Goal: Task Accomplishment & Management: Complete application form

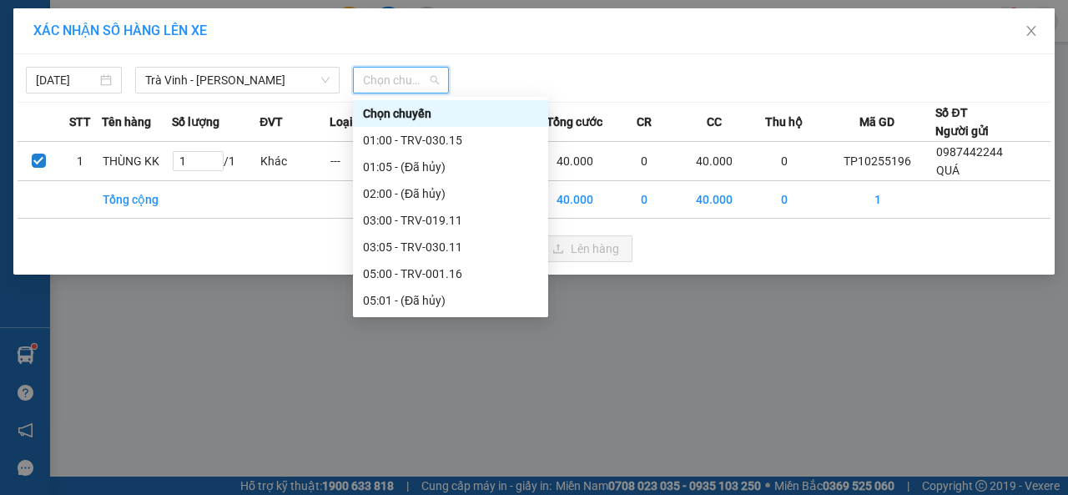
scroll to position [250, 0]
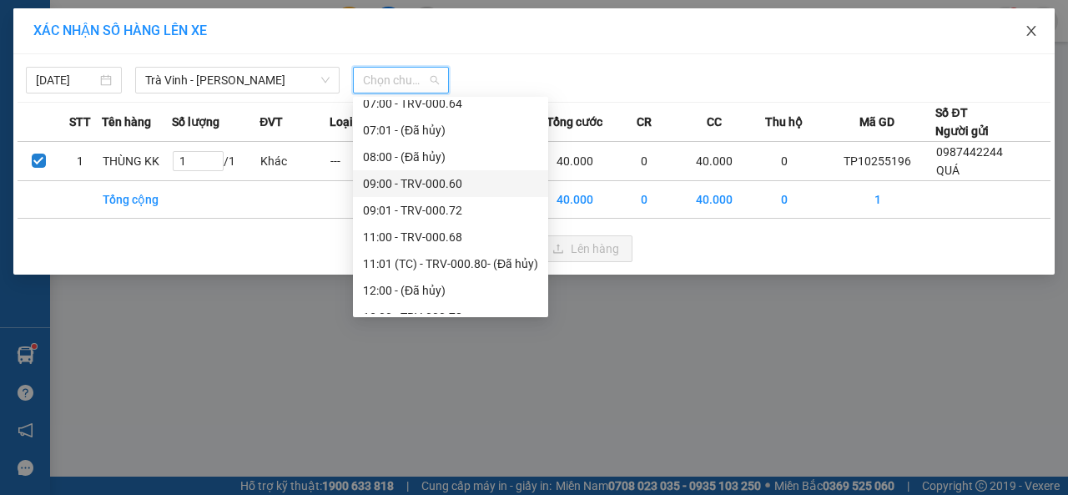
click at [1040, 33] on span "Close" at bounding box center [1031, 31] width 47 height 47
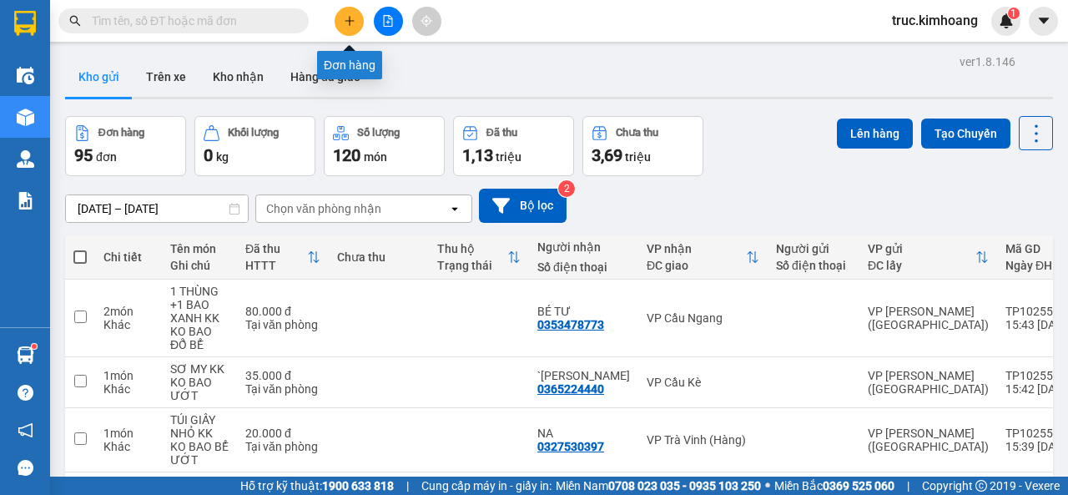
click at [349, 27] on button at bounding box center [349, 21] width 29 height 29
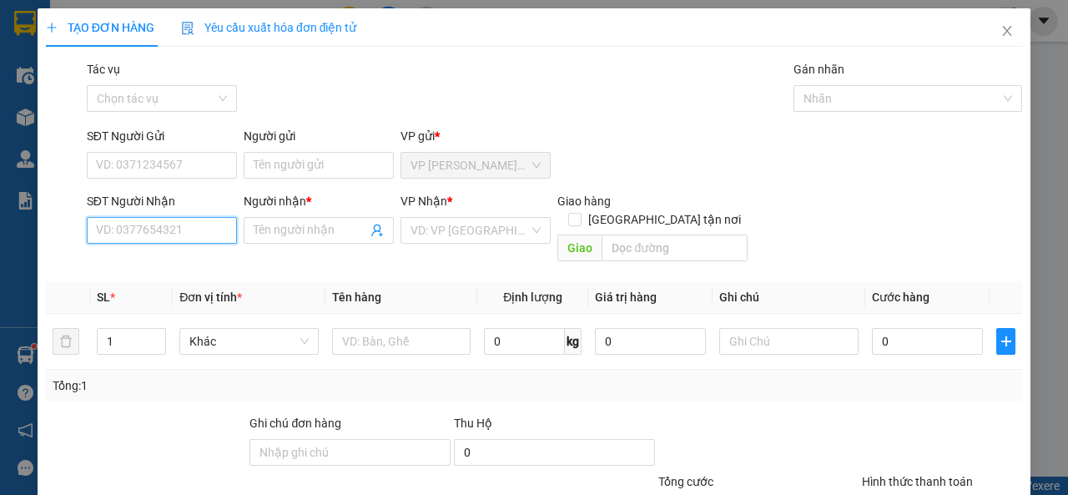
click at [201, 237] on input "SĐT Người Nhận" at bounding box center [162, 230] width 150 height 27
click at [179, 257] on div "0345385996 - PHÒNG" at bounding box center [160, 263] width 128 height 18
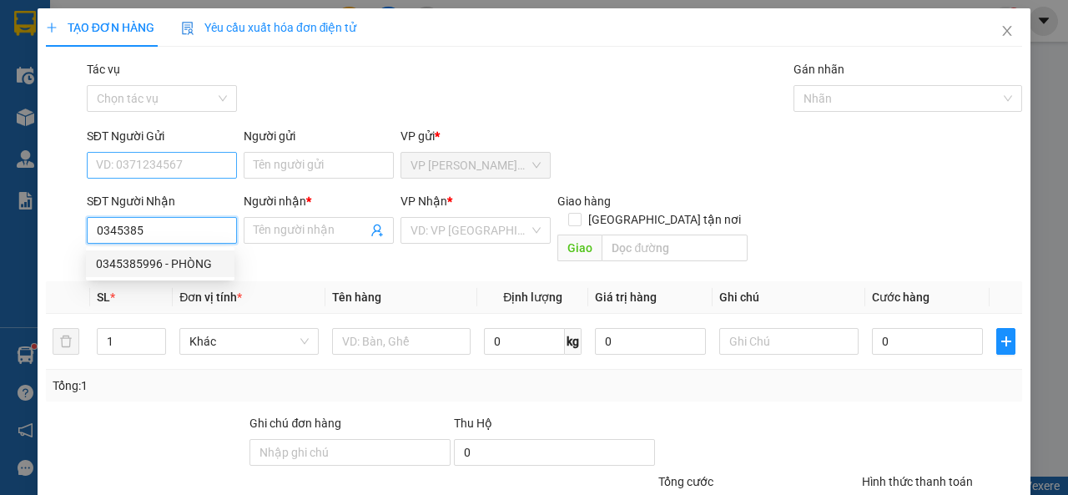
type input "0345385996"
type input "PHÒNG"
type input "250.000"
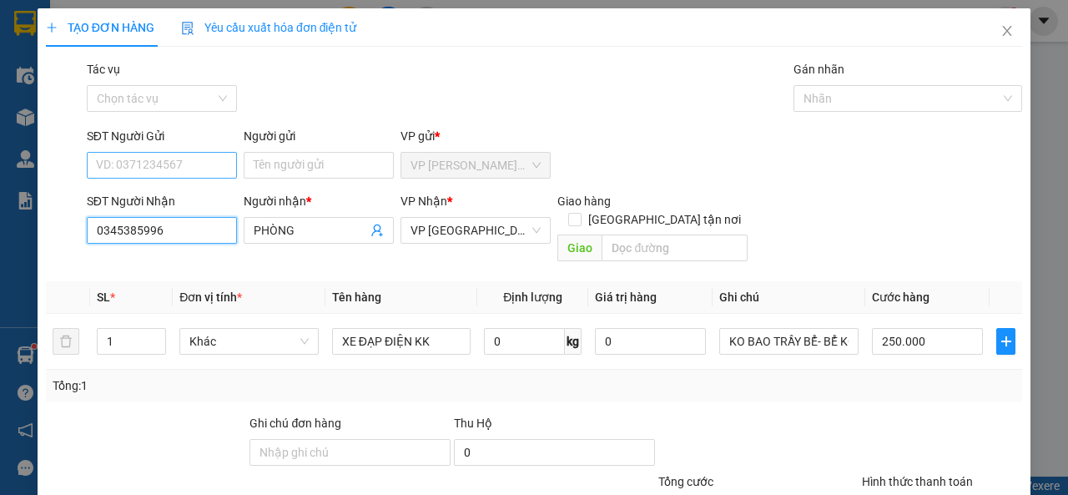
type input "0345385996"
click at [189, 165] on input "SĐT Người Gửi" at bounding box center [162, 165] width 150 height 27
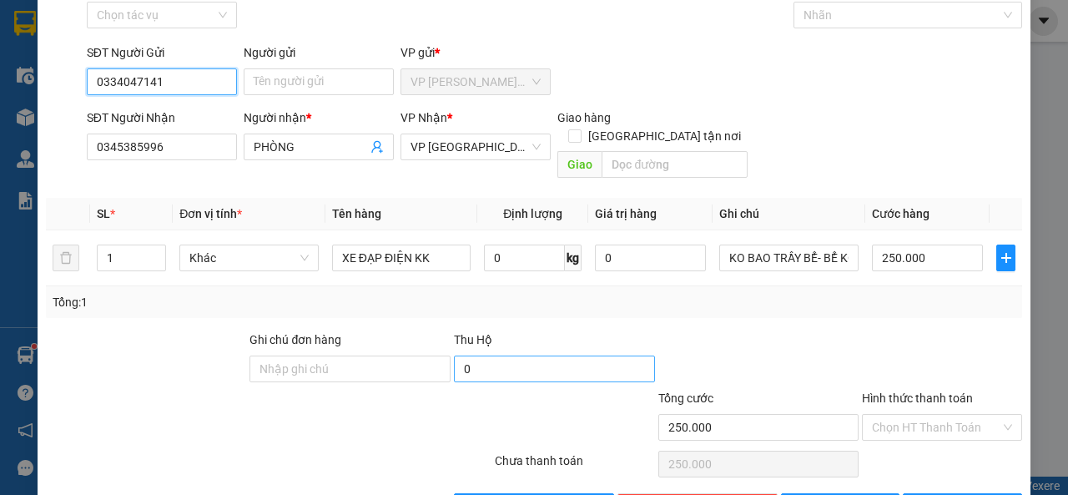
type input "0334047141"
click at [478, 355] on input "0" at bounding box center [554, 368] width 201 height 27
click at [485, 355] on input "0" at bounding box center [554, 368] width 201 height 27
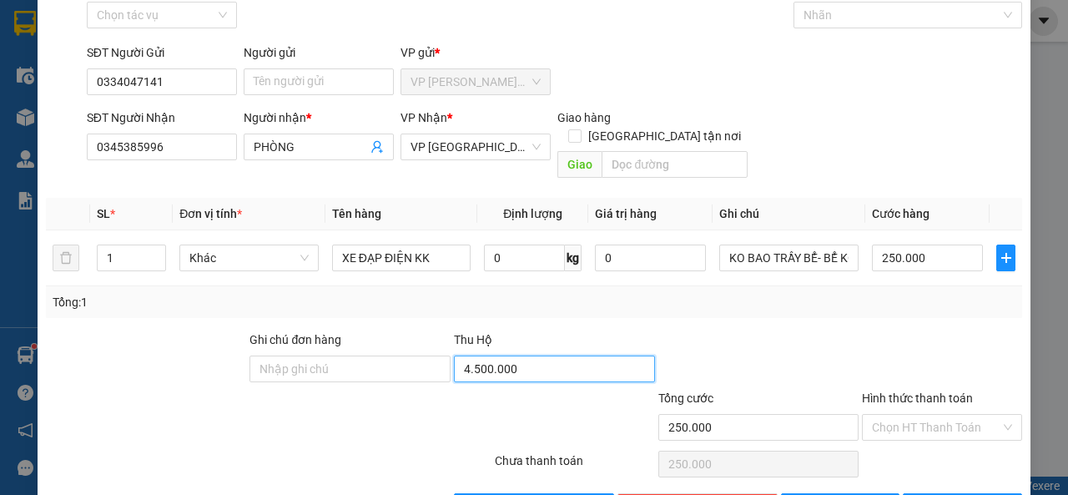
scroll to position [123, 0]
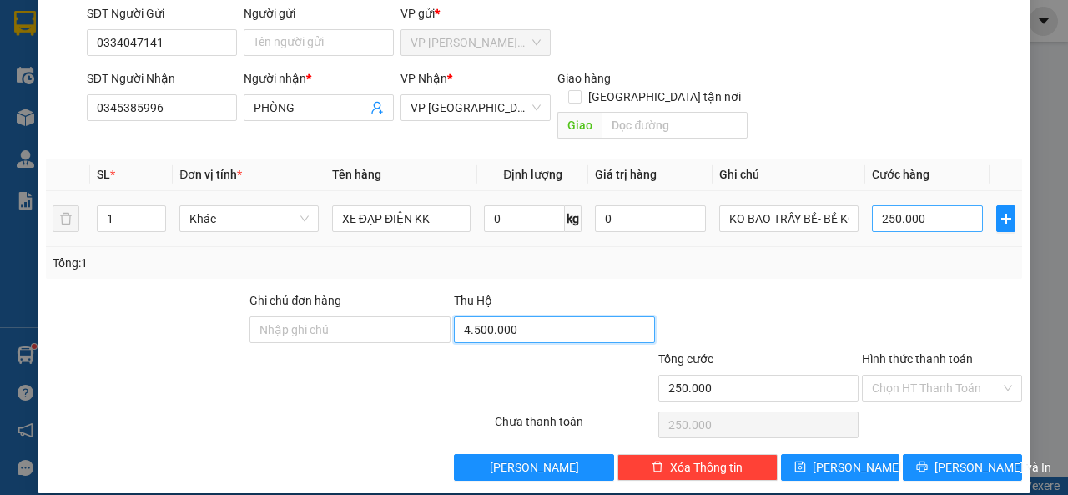
type input "4.500.000"
click at [898, 209] on input "250.000" at bounding box center [927, 218] width 111 height 27
type input "1"
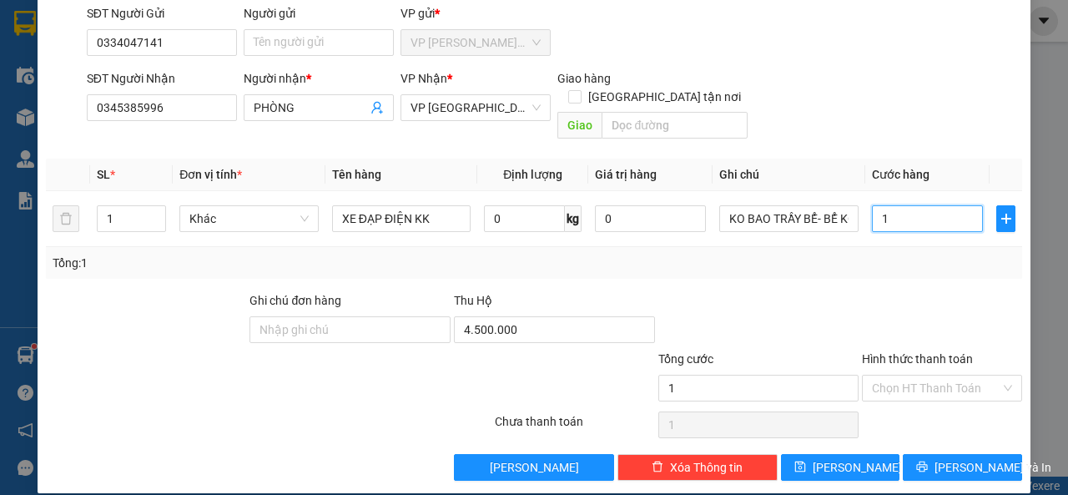
type input "17"
type input "170"
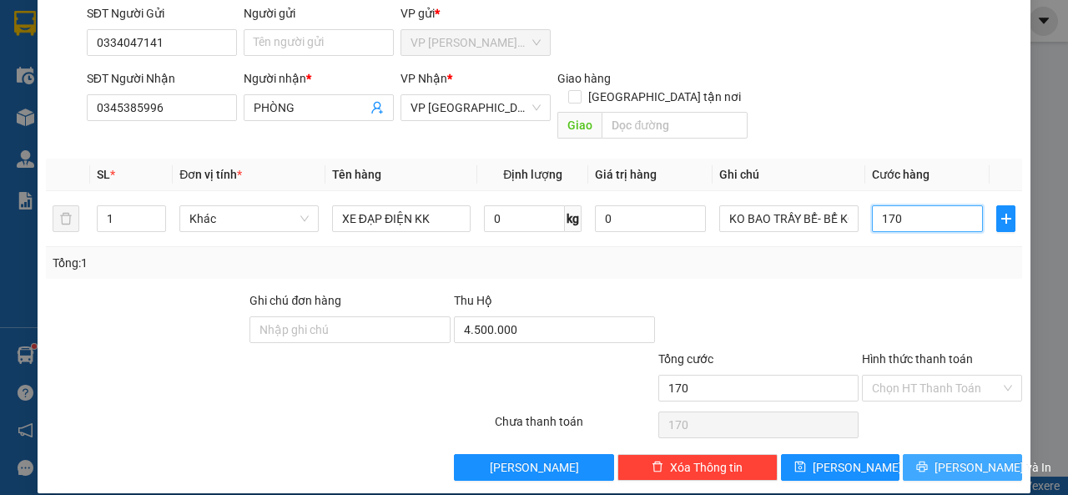
type input "170"
type input "170.000"
click at [959, 458] on span "[PERSON_NAME] và In" at bounding box center [992, 467] width 117 height 18
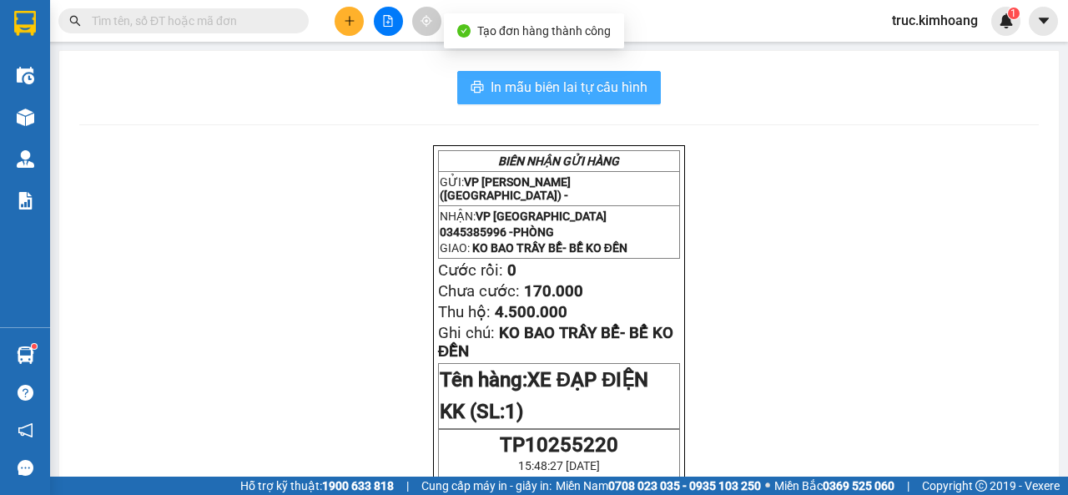
click at [618, 99] on button "In mẫu biên lai tự cấu hình" at bounding box center [559, 87] width 204 height 33
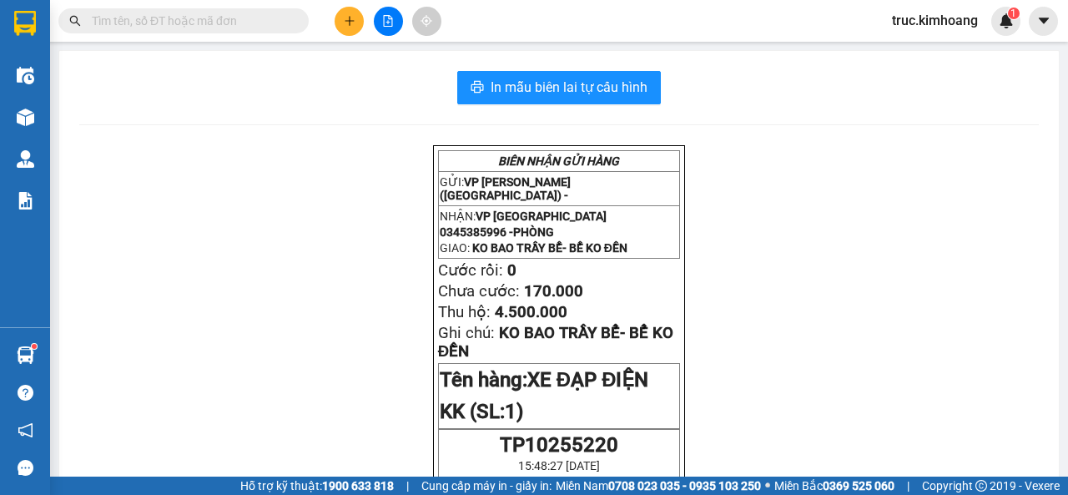
click at [271, 15] on input "text" at bounding box center [190, 21] width 197 height 18
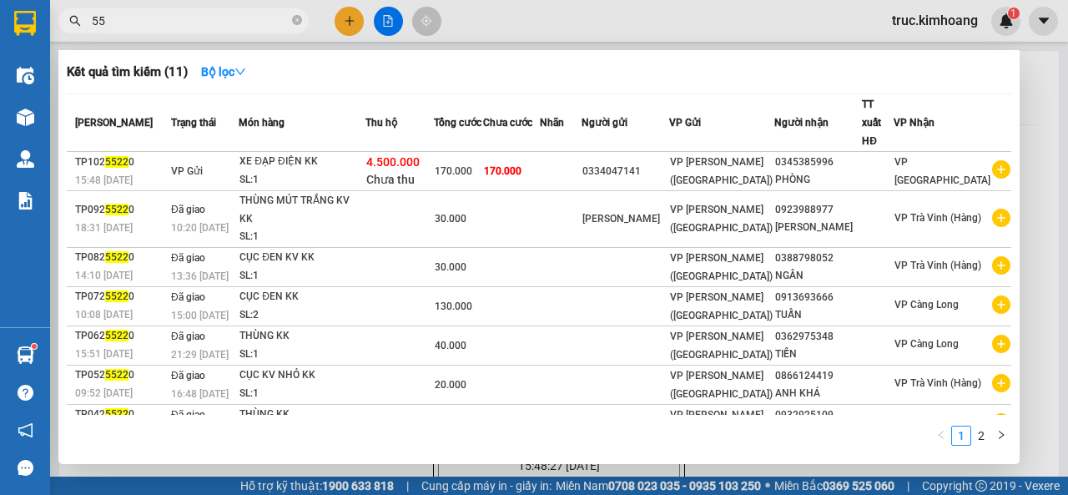
type input "5"
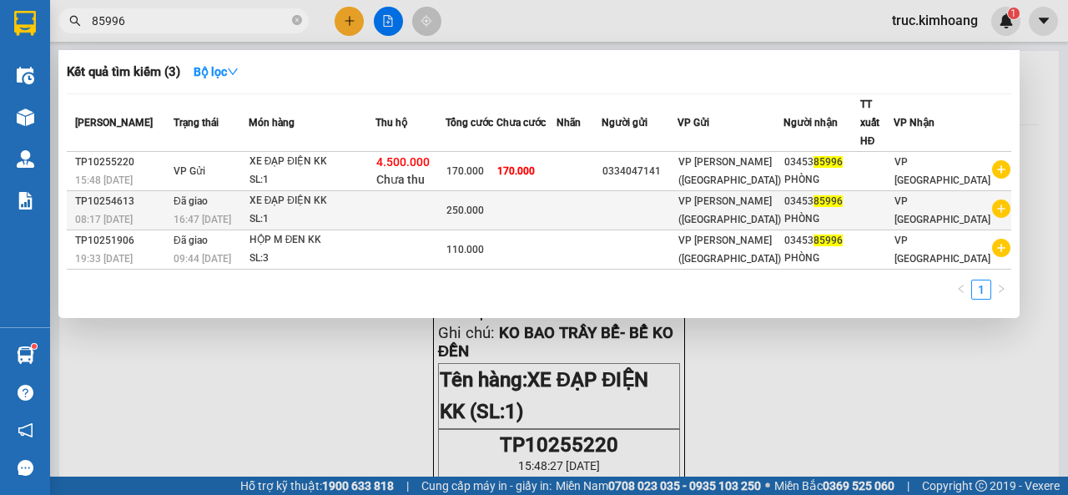
type input "85996"
click at [319, 192] on div "XE ĐẠP ĐIỆN KK" at bounding box center [311, 201] width 125 height 18
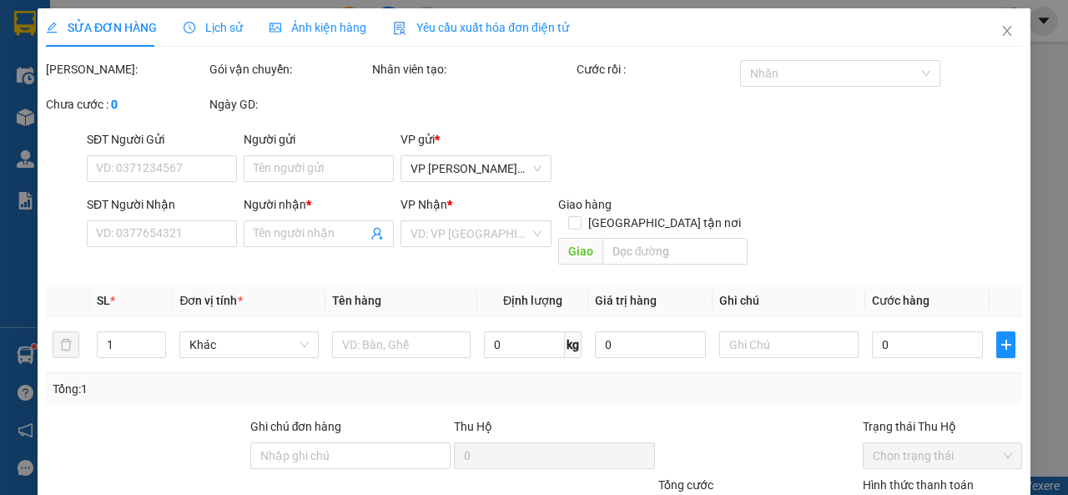
type input "0345385996"
type input "PHÒNG"
type input "250.000"
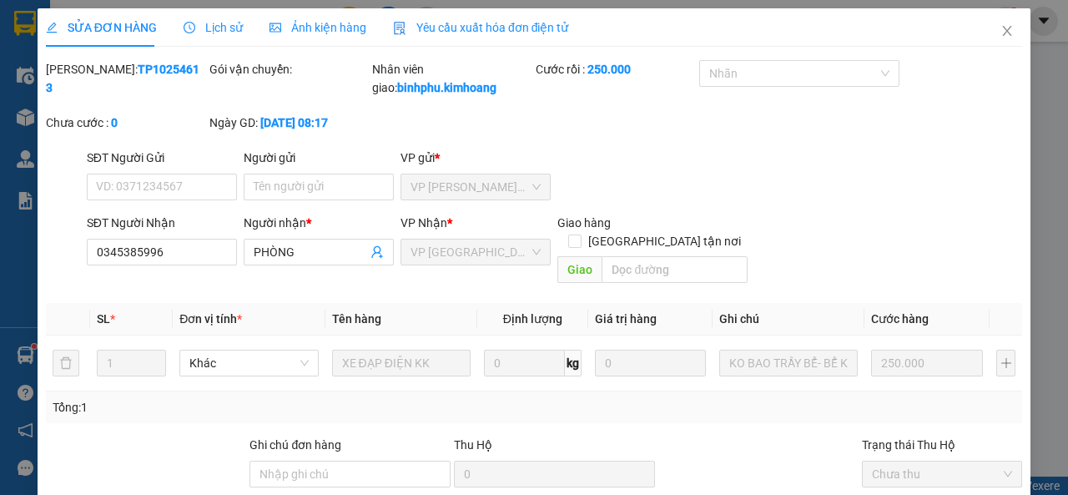
click at [230, 24] on span "Lịch sử" at bounding box center [213, 27] width 59 height 13
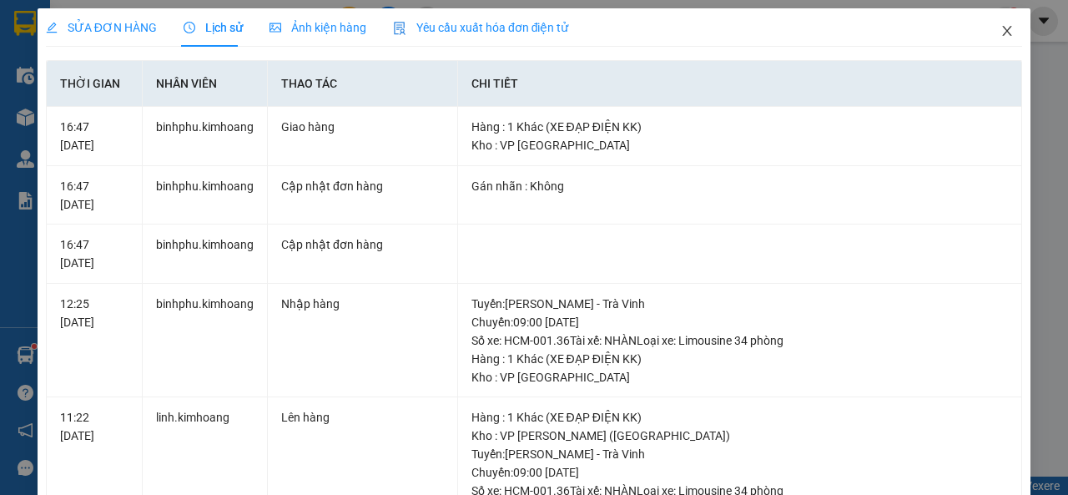
click at [1000, 33] on icon "close" at bounding box center [1006, 30] width 13 height 13
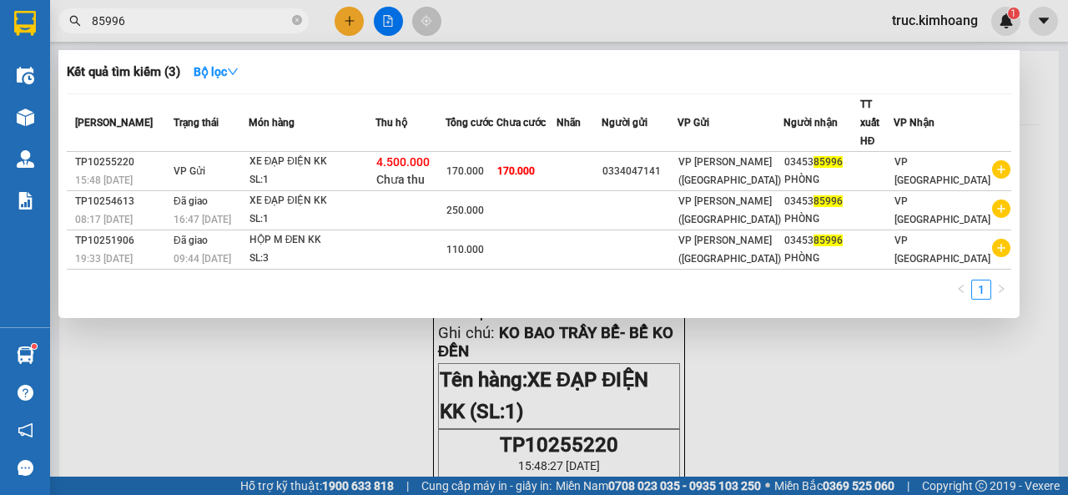
click at [129, 16] on input "85996" at bounding box center [190, 21] width 197 height 18
click at [244, 25] on input "85996" at bounding box center [190, 21] width 197 height 18
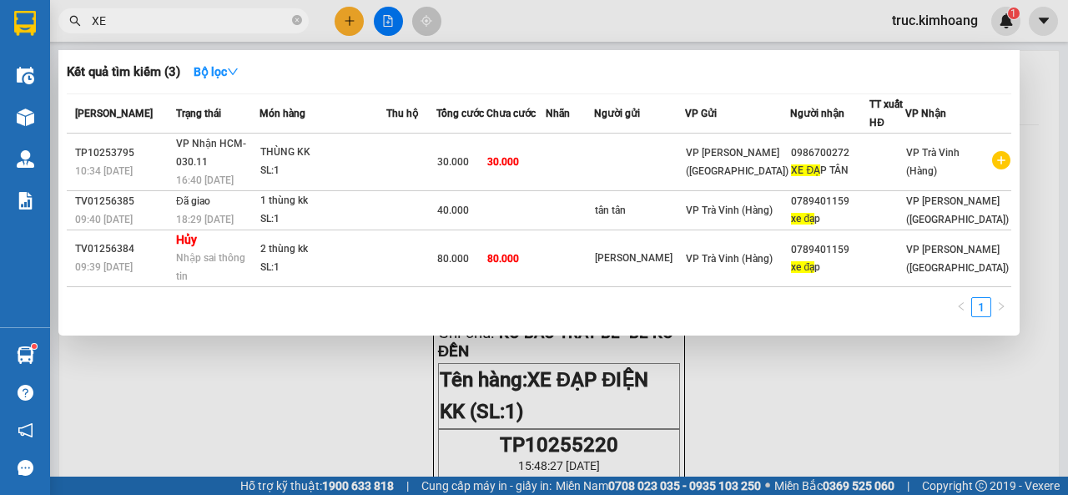
type input "X"
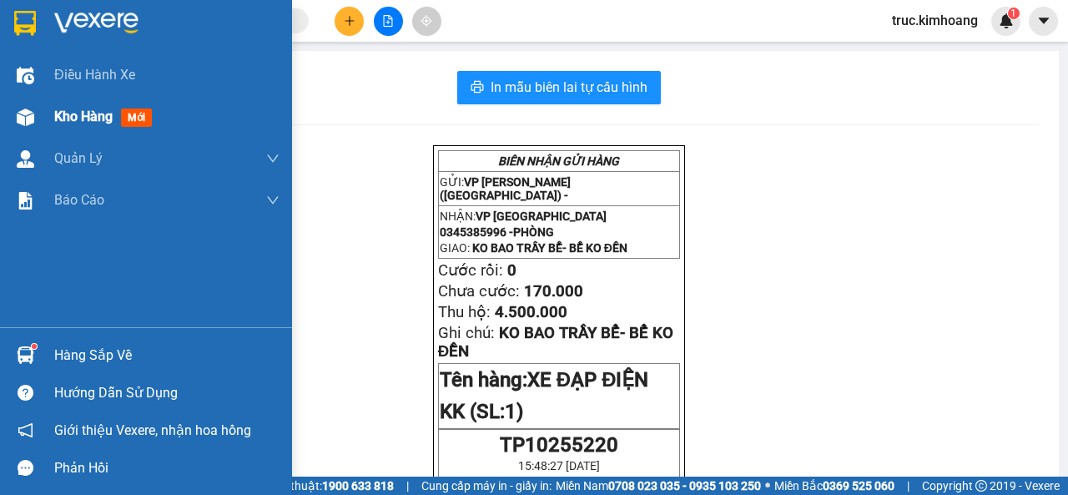
click at [92, 115] on span "Kho hàng" at bounding box center [83, 116] width 58 height 16
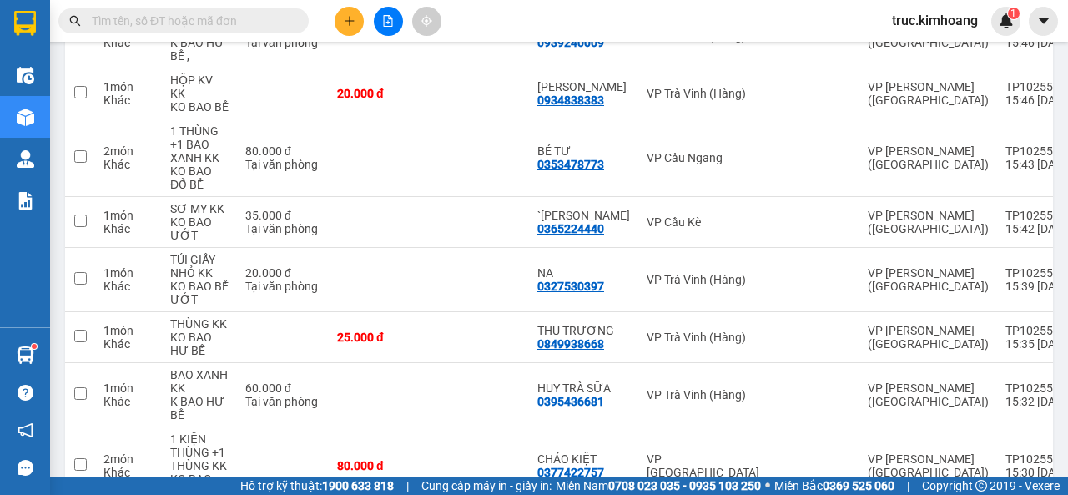
scroll to position [507, 0]
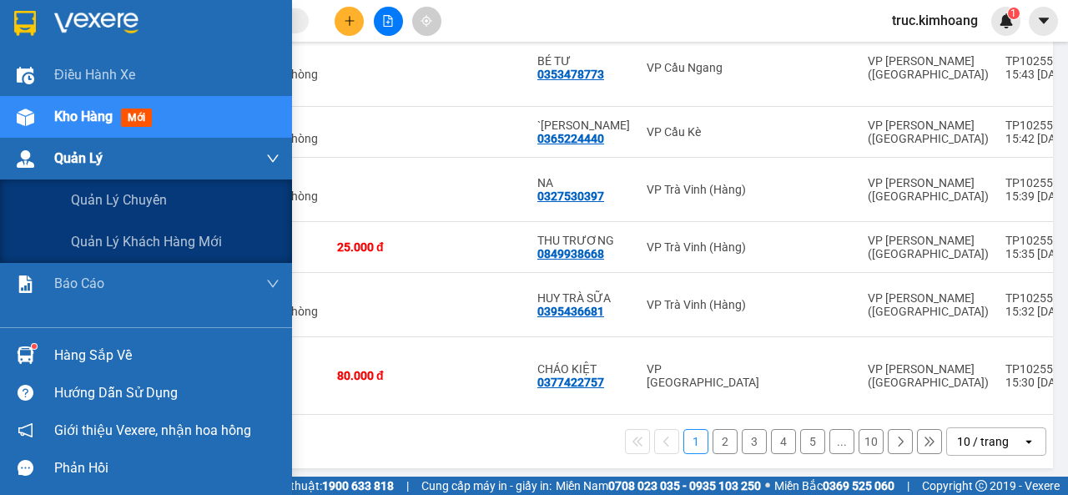
click at [62, 159] on span "Quản Lý" at bounding box center [78, 158] width 48 height 21
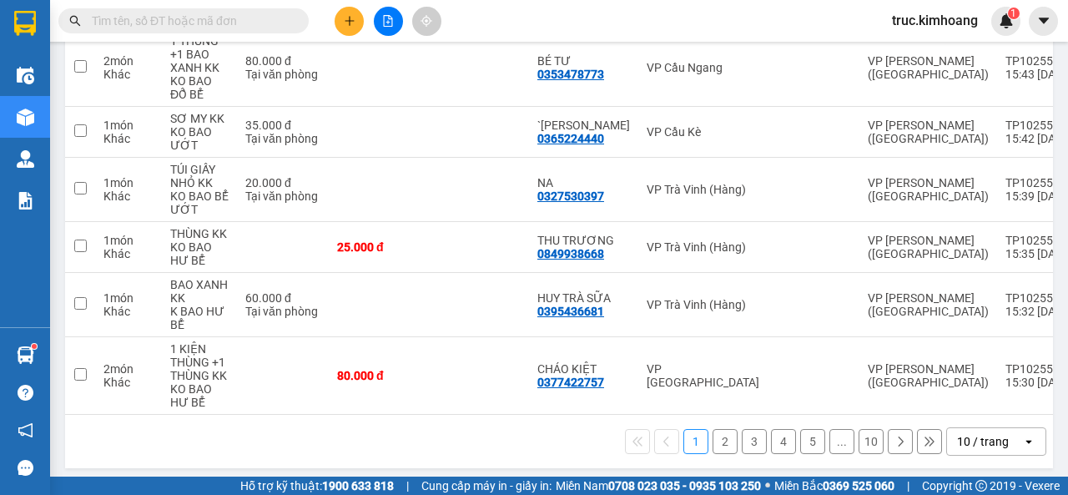
click at [958, 433] on div "10 / trang" at bounding box center [983, 441] width 52 height 17
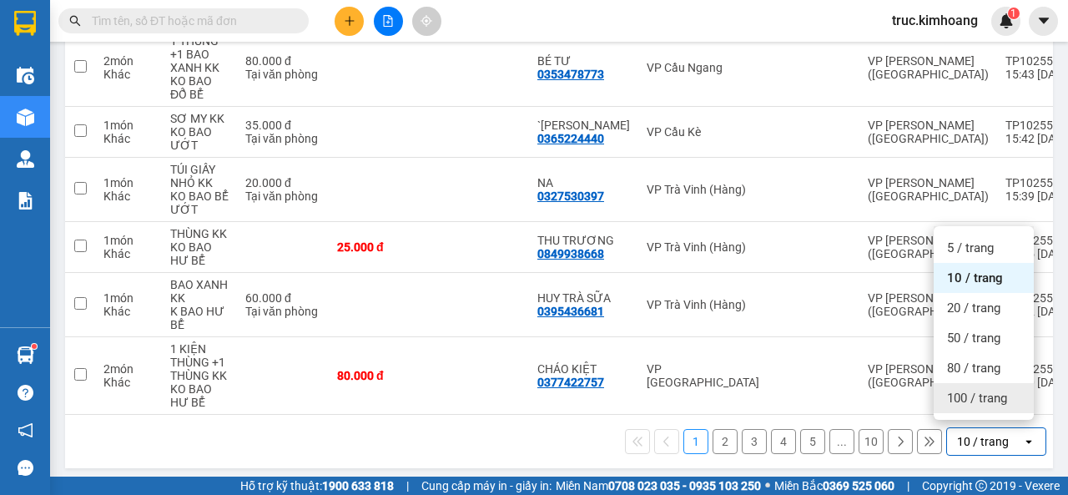
click at [967, 404] on span "100 / trang" at bounding box center [977, 398] width 60 height 17
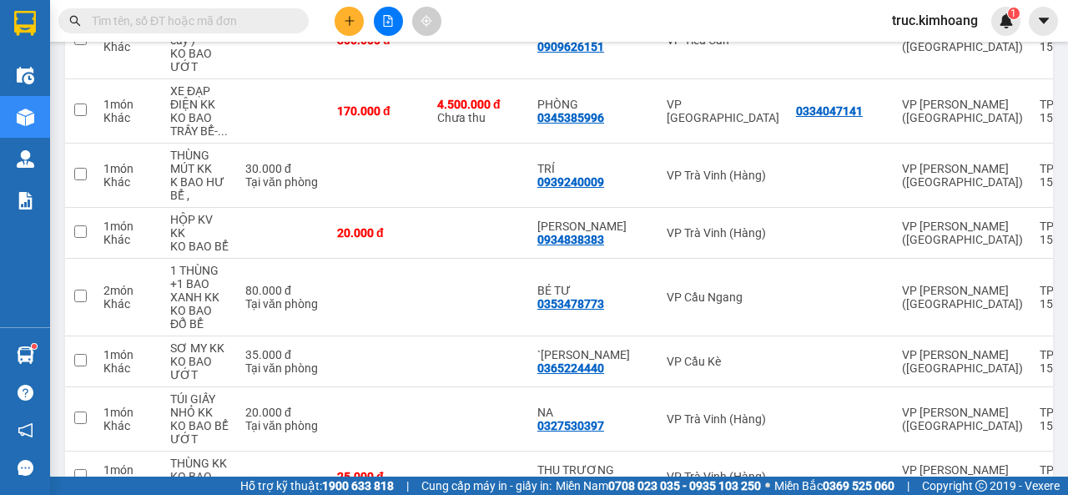
scroll to position [0, 0]
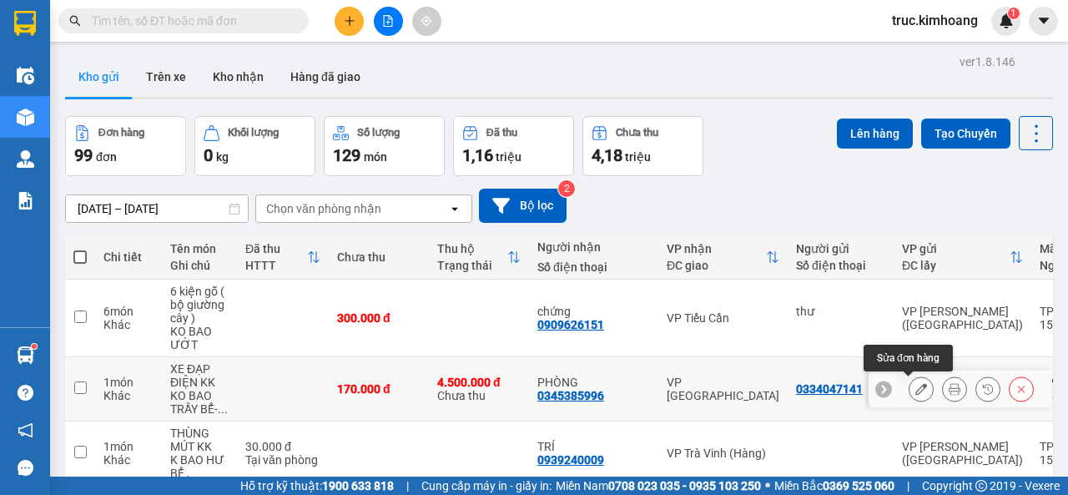
click at [915, 387] on icon at bounding box center [921, 389] width 12 height 12
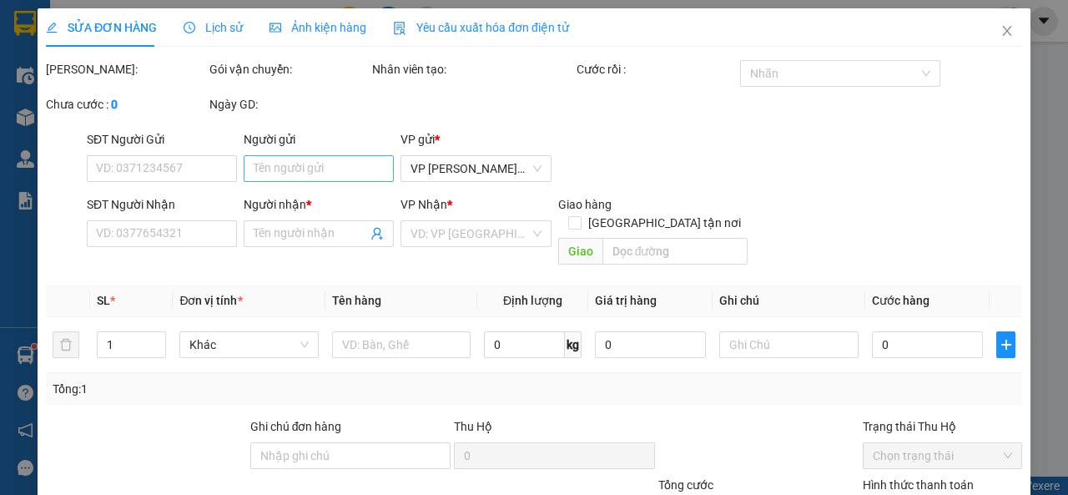
type input "0334047141"
type input "0345385996"
type input "PHÒNG"
type input "4.500.000"
type input "170.000"
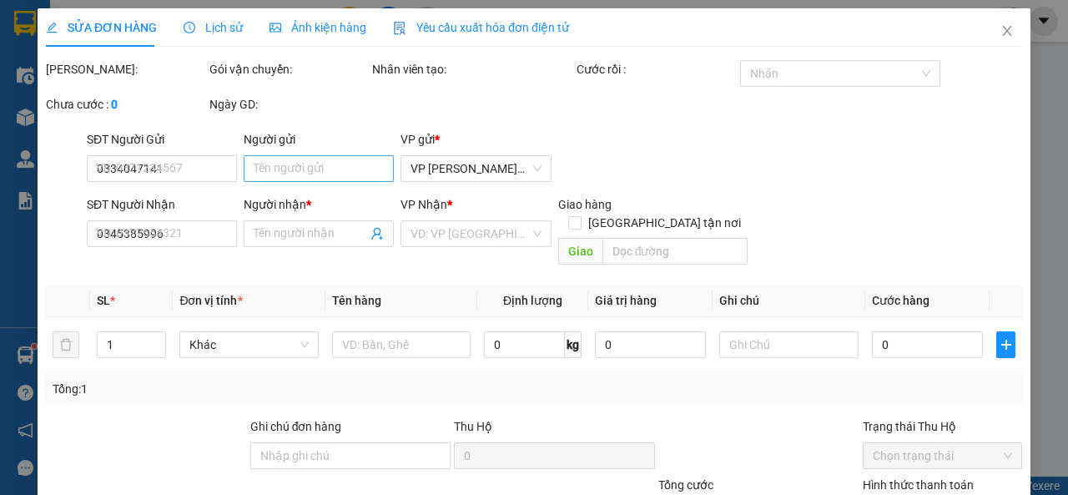
type input "170.000"
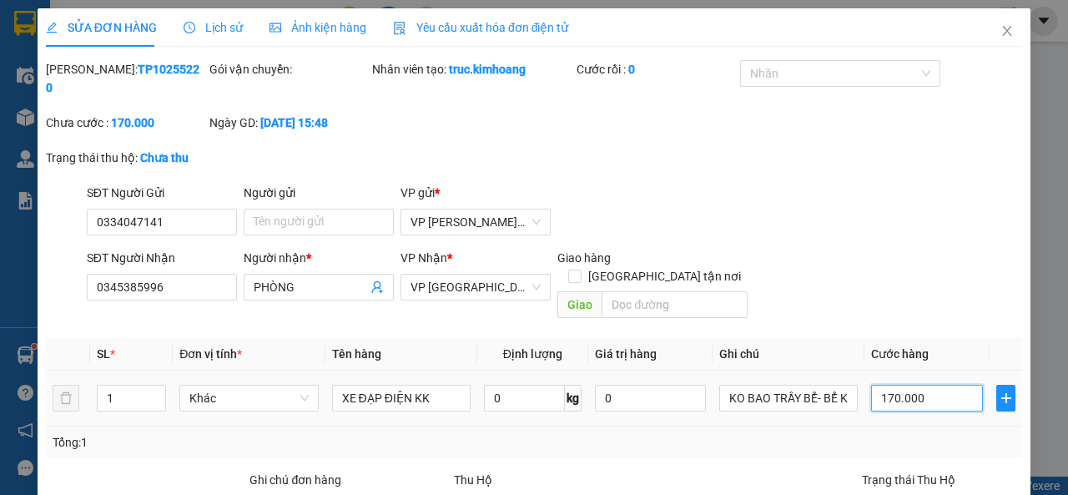
click at [874, 385] on input "170.000" at bounding box center [927, 398] width 112 height 27
type input "2"
type input "20"
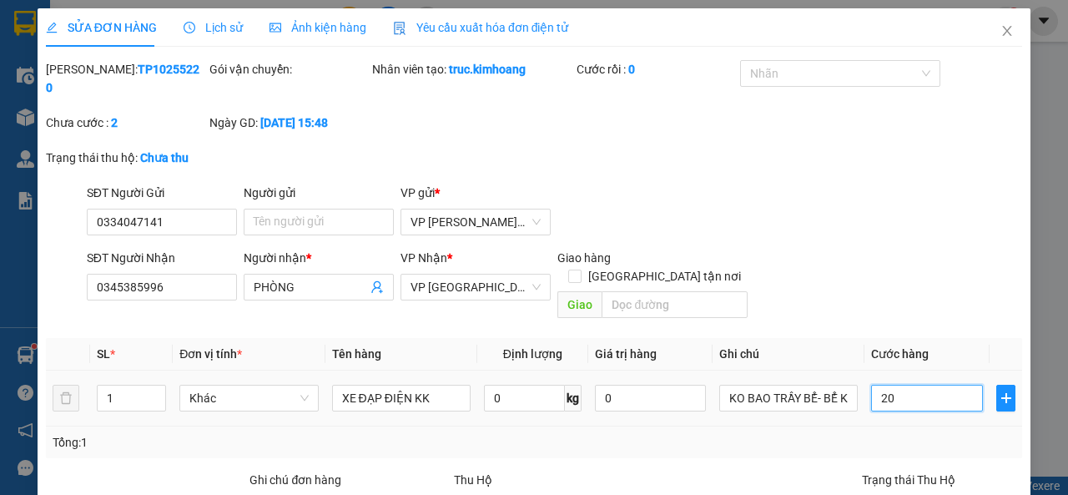
type input "20"
type input "200"
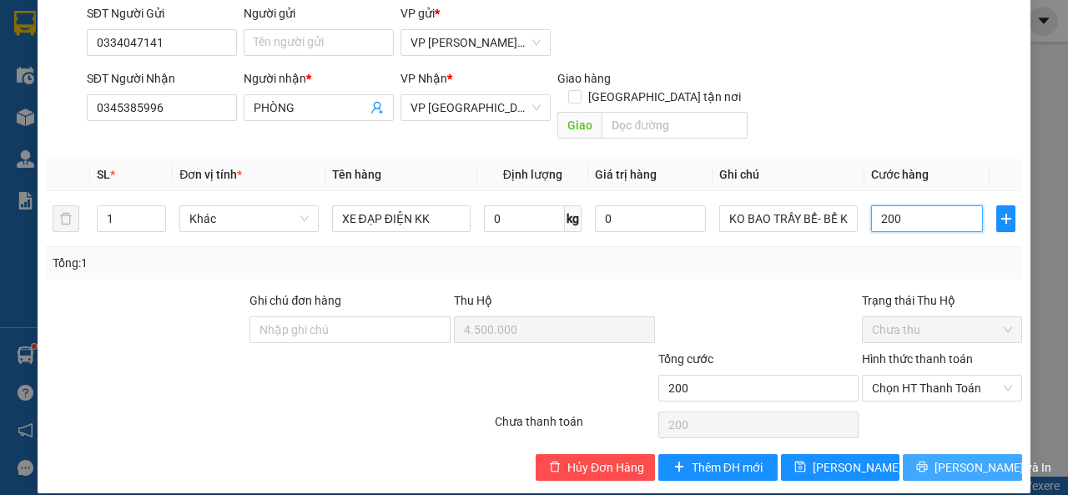
type input "200"
type input "200.000"
click at [953, 458] on span "[PERSON_NAME] và In" at bounding box center [992, 467] width 117 height 18
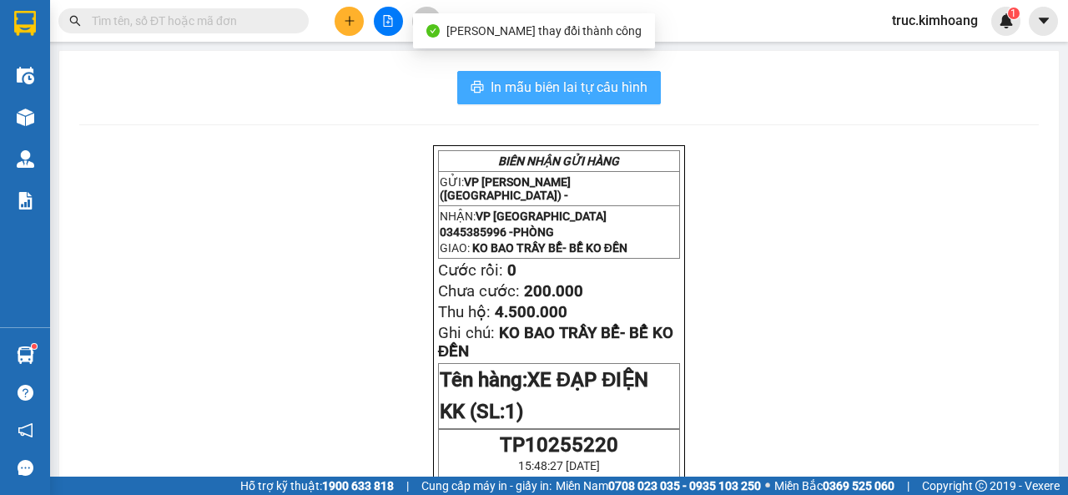
click at [600, 93] on span "In mẫu biên lai tự cấu hình" at bounding box center [569, 87] width 157 height 21
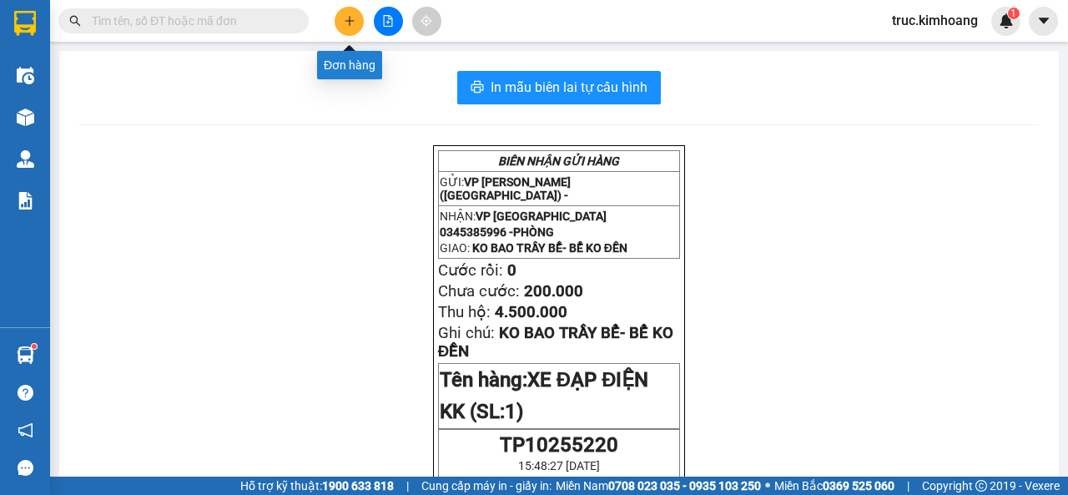
click at [344, 18] on icon "plus" at bounding box center [350, 21] width 12 height 12
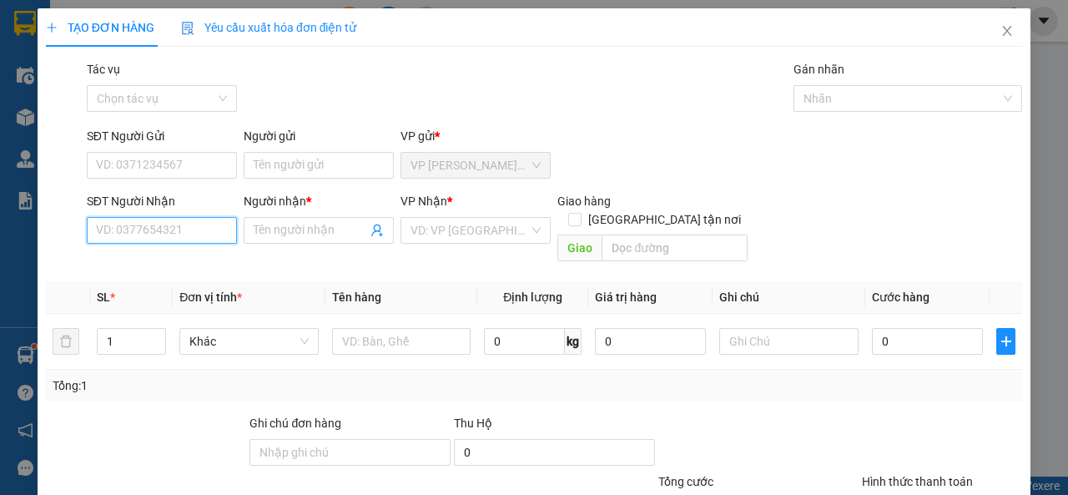
click at [196, 240] on input "SĐT Người Nhận" at bounding box center [162, 230] width 150 height 27
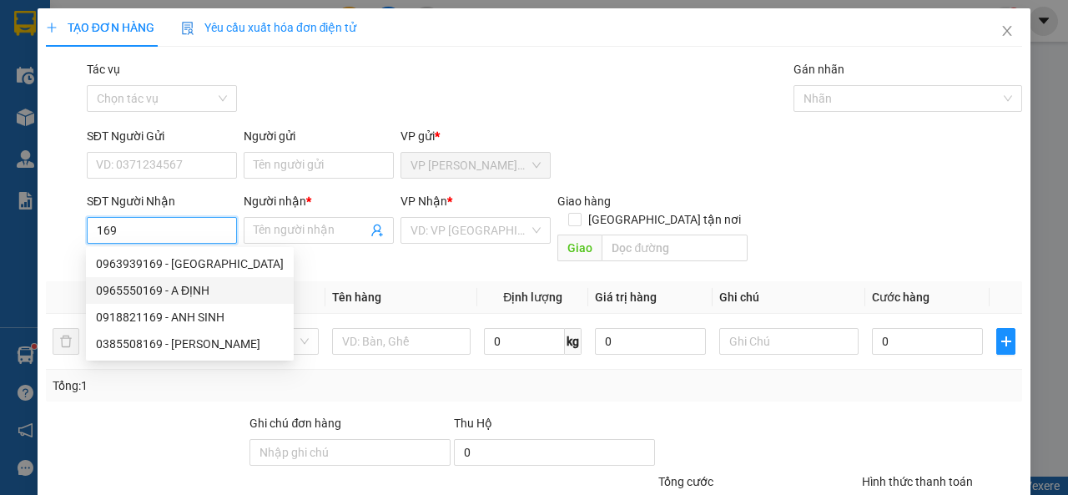
click at [174, 293] on div "0965550169 - A ĐỊNH" at bounding box center [190, 290] width 188 height 18
type input "0965550169"
type input "A ĐỊNH"
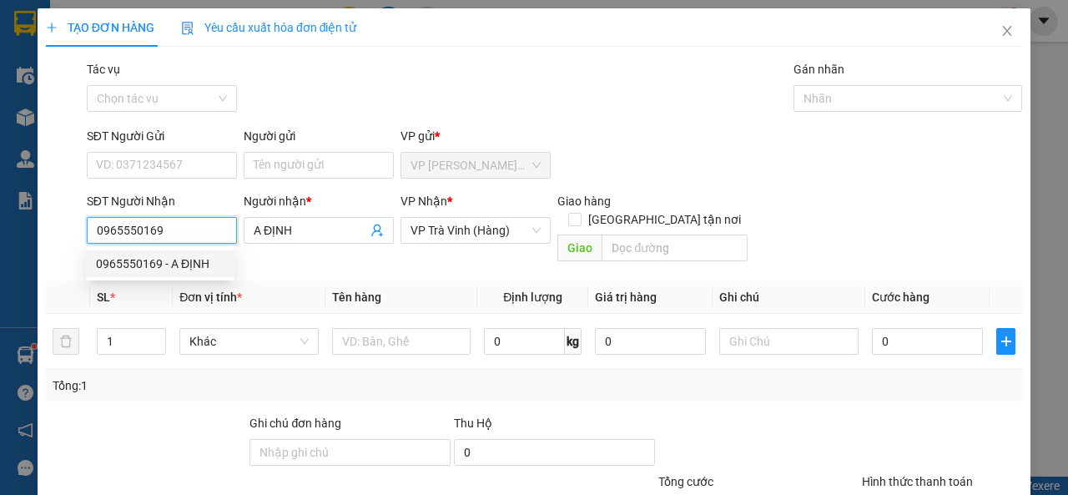
type input "25.000"
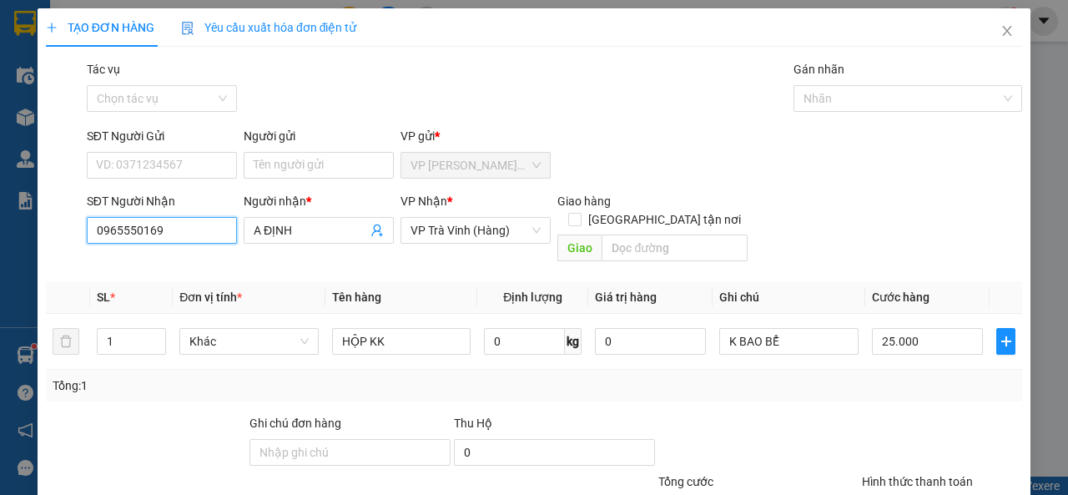
scroll to position [123, 0]
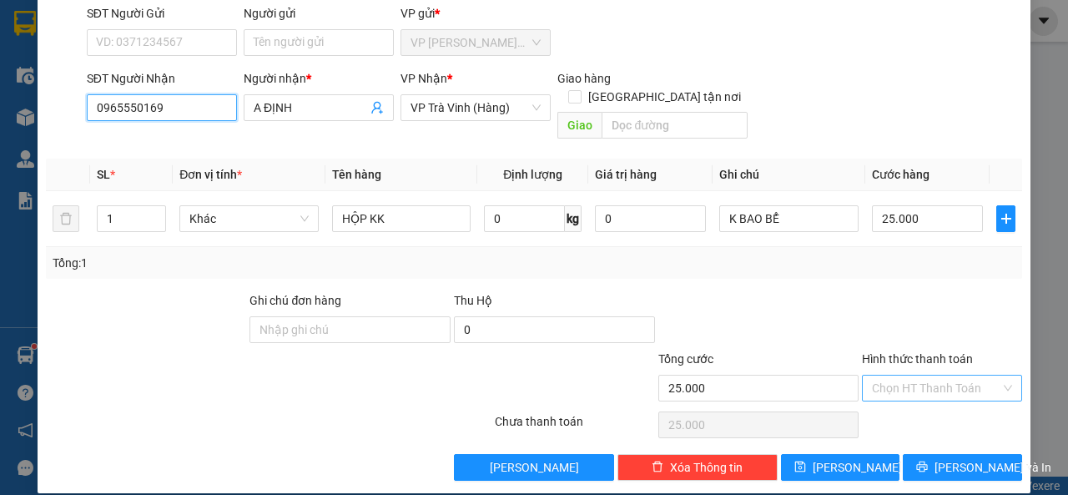
type input "0965550169"
click at [910, 375] on input "Hình thức thanh toán" at bounding box center [936, 387] width 128 height 25
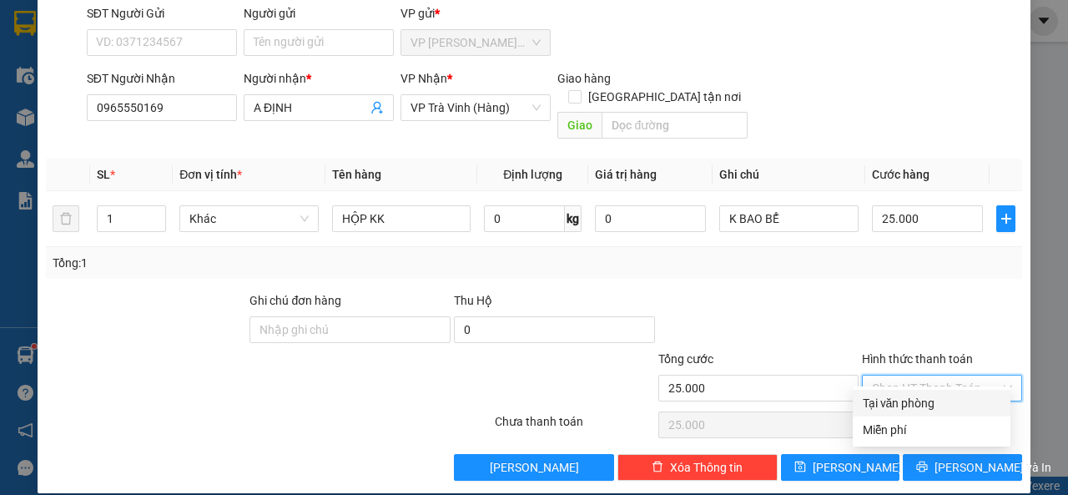
click at [917, 408] on div "Tại văn phòng" at bounding box center [932, 403] width 138 height 18
type input "0"
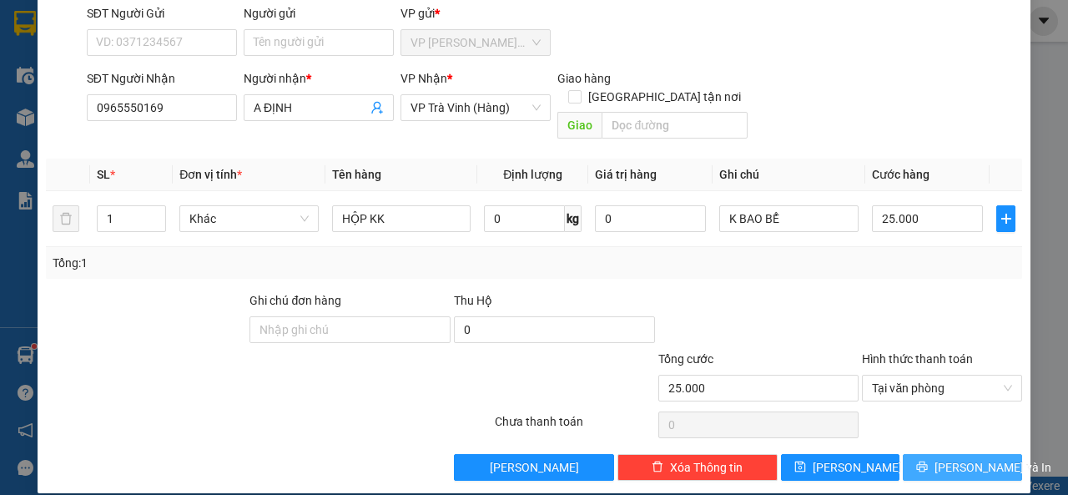
click at [944, 458] on span "[PERSON_NAME] và In" at bounding box center [992, 467] width 117 height 18
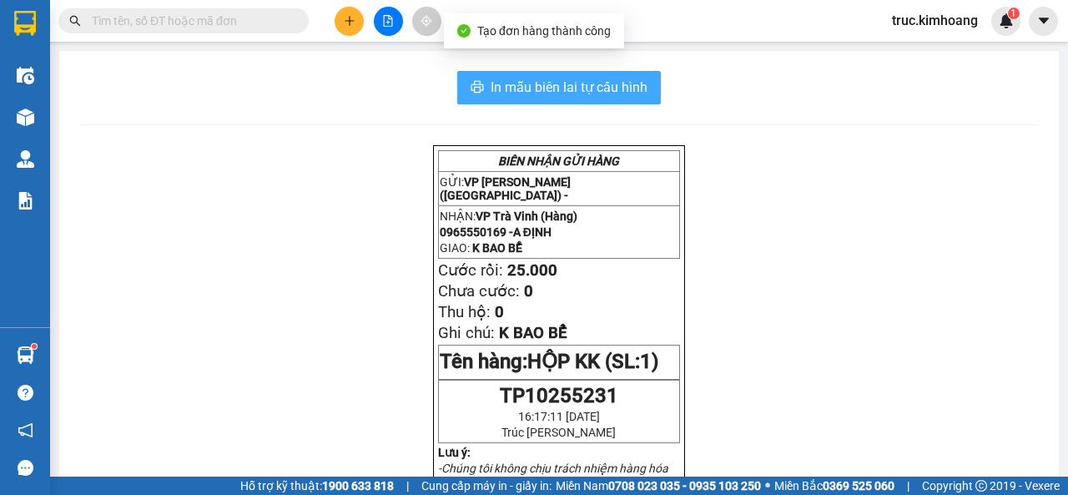
click at [596, 89] on span "In mẫu biên lai tự cấu hình" at bounding box center [569, 87] width 157 height 21
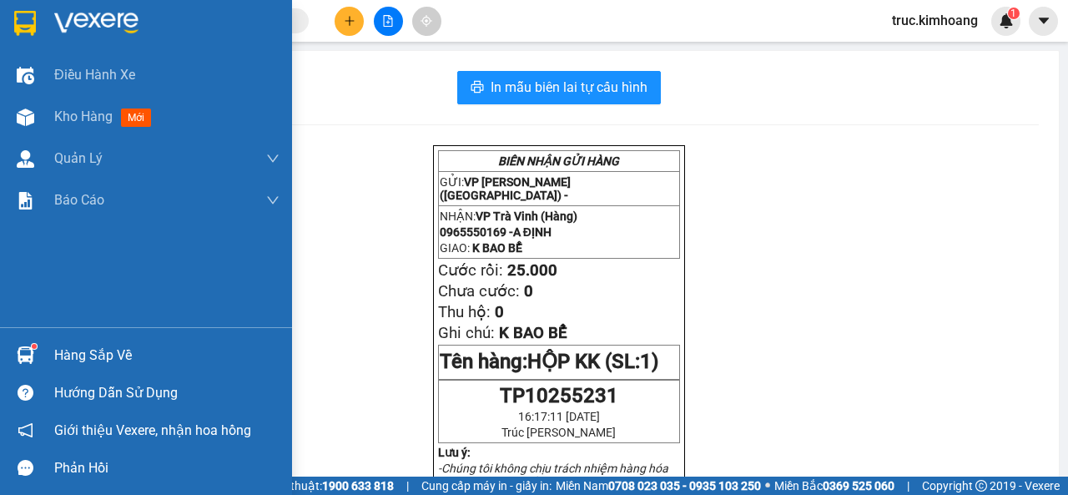
click at [68, 351] on div "Hàng sắp về" at bounding box center [166, 355] width 225 height 25
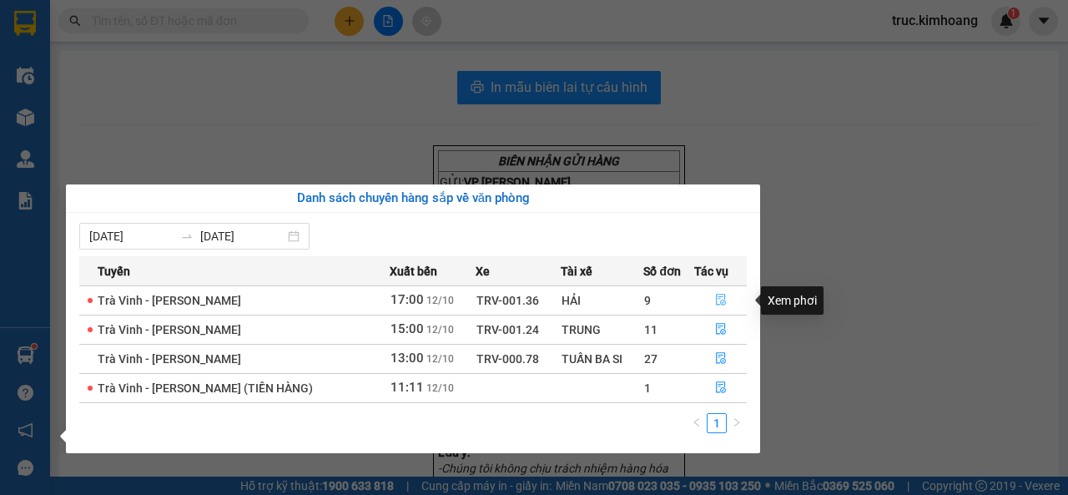
click at [722, 301] on icon "file-done" at bounding box center [721, 300] width 12 height 12
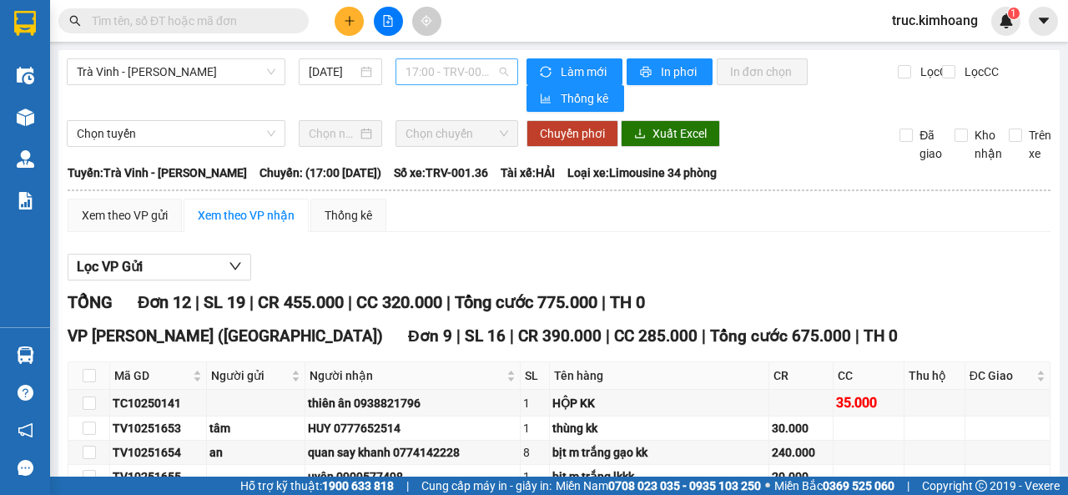
click at [475, 76] on span "17:00 - TRV-001.36" at bounding box center [456, 71] width 102 height 25
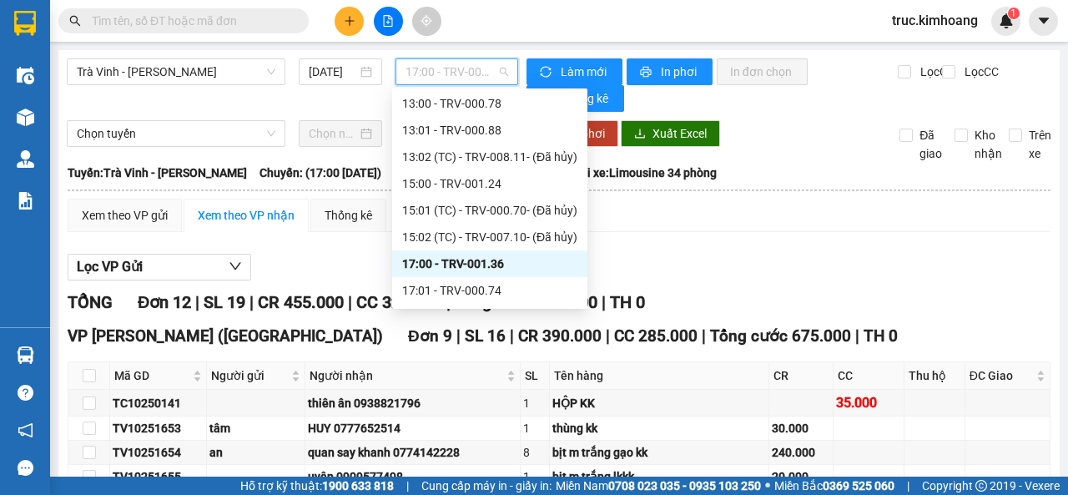
scroll to position [481, 0]
